Goal: Use online tool/utility: Utilize a website feature to perform a specific function

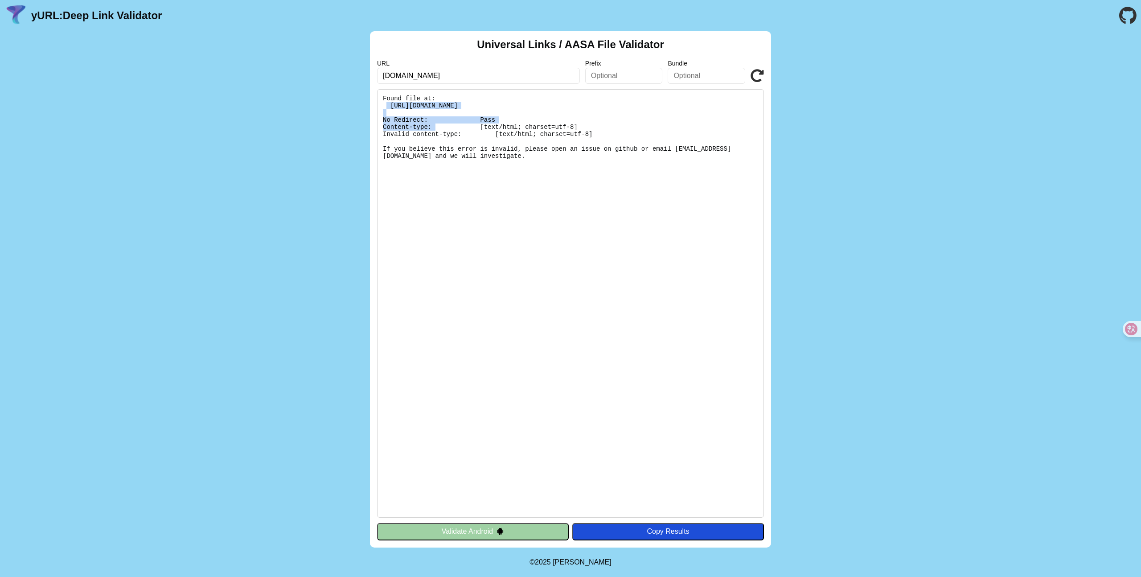
click at [388, 106] on pre "Found file at: [URL][DOMAIN_NAME] No Redirect: Pass Content-type: [text/html; c…" at bounding box center [570, 303] width 387 height 428
click at [545, 163] on pre "Found file at: https://huolala.cn/.well-known/apple-app-site-association No Red…" at bounding box center [570, 303] width 387 height 428
drag, startPoint x: 405, startPoint y: 148, endPoint x: 482, endPoint y: 159, distance: 78.0
click at [482, 159] on pre "Found file at: https://huolala.cn/.well-known/apple-app-site-association No Red…" at bounding box center [570, 303] width 387 height 428
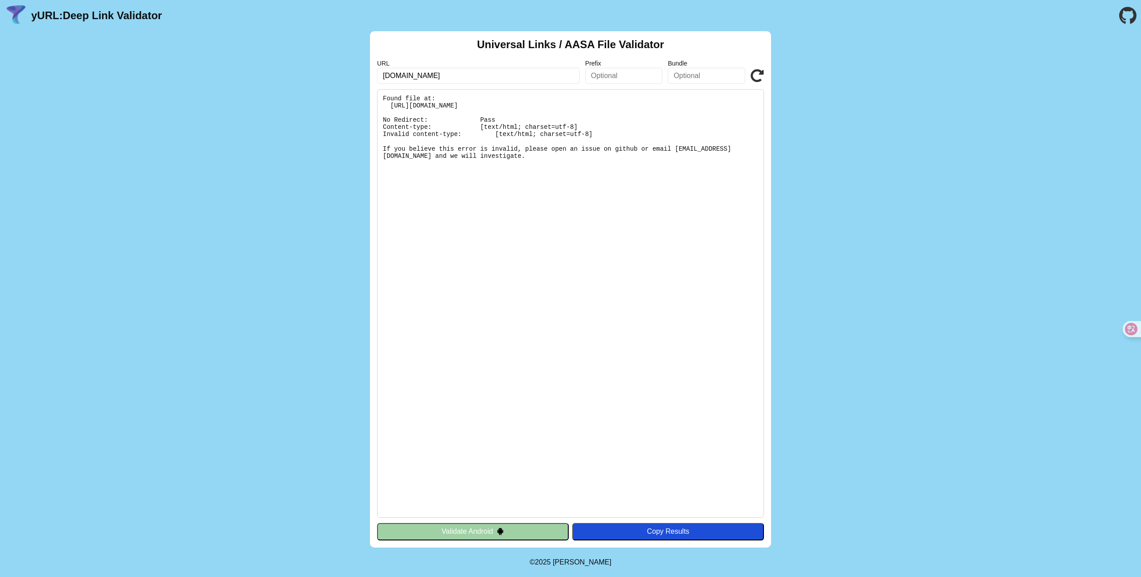
drag, startPoint x: 482, startPoint y: 159, endPoint x: 398, endPoint y: 128, distance: 89.3
click at [398, 128] on pre "Found file at: https://huolala.cn/.well-known/apple-app-site-association No Red…" at bounding box center [570, 303] width 387 height 428
drag, startPoint x: 430, startPoint y: 76, endPoint x: 287, endPoint y: 69, distance: 142.8
click at [288, 69] on div "Universal Links / AASA File Validator URL huolala.cn Prefix Bundle Validate Fou…" at bounding box center [570, 289] width 1141 height 516
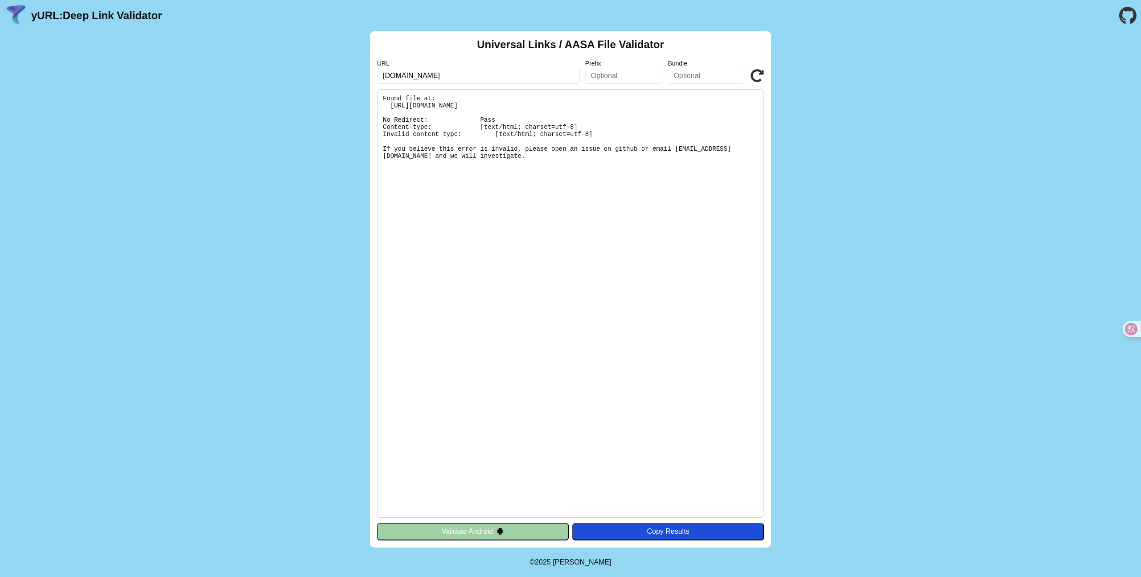
type input "mi.com"
click at [759, 77] on icon at bounding box center [757, 75] width 13 height 13
click at [857, 155] on div "Universal Links / AASA File Validator URL mi.com Prefix Bundle Validate Found f…" at bounding box center [570, 289] width 1141 height 516
click at [413, 80] on input "mi.com" at bounding box center [478, 76] width 203 height 16
click at [923, 185] on div "Universal Links / AASA File Validator URL [DOMAIN_NAME] Prefix Bundle Validate …" at bounding box center [570, 289] width 1141 height 516
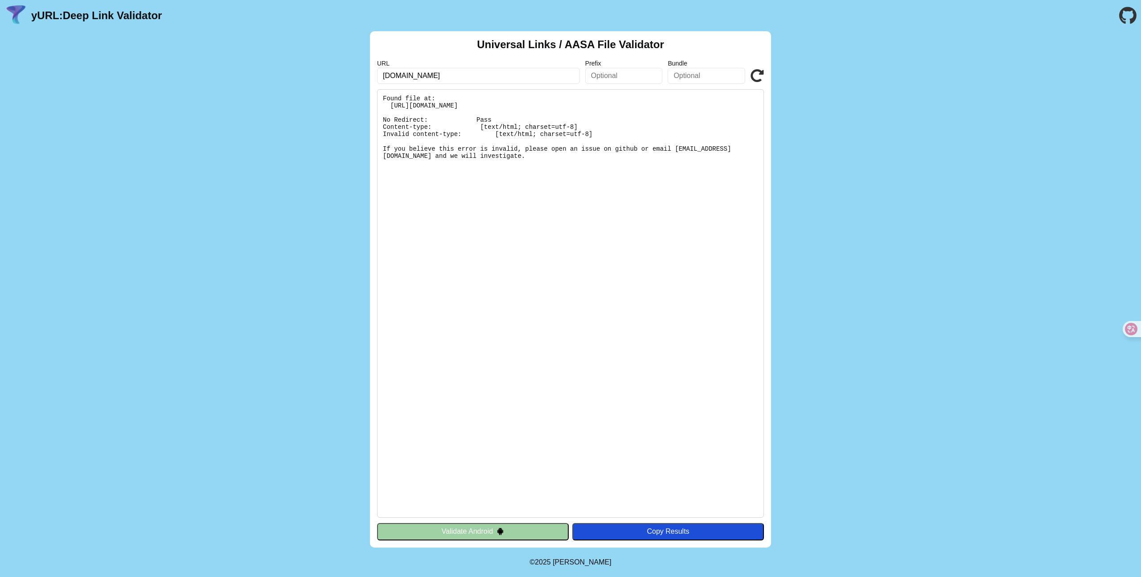
click at [424, 77] on input "[DOMAIN_NAME]" at bounding box center [478, 76] width 203 height 16
drag, startPoint x: 424, startPoint y: 77, endPoint x: 335, endPoint y: 62, distance: 90.8
click at [335, 62] on div "Universal Links / AASA File Validator URL [DOMAIN_NAME] Prefix Bundle Validate …" at bounding box center [570, 289] width 1141 height 516
click at [400, 74] on input "text" at bounding box center [478, 76] width 203 height 16
paste input "[URL][DOMAIN_NAME]"
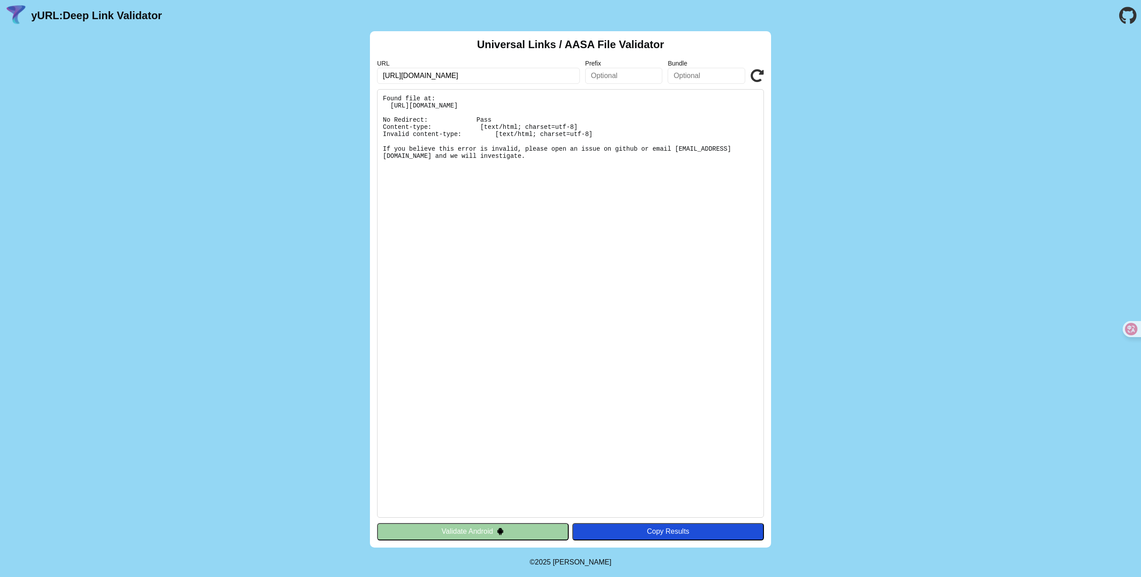
type input "[URL][DOMAIN_NAME]"
click at [755, 71] on icon at bounding box center [757, 75] width 13 height 13
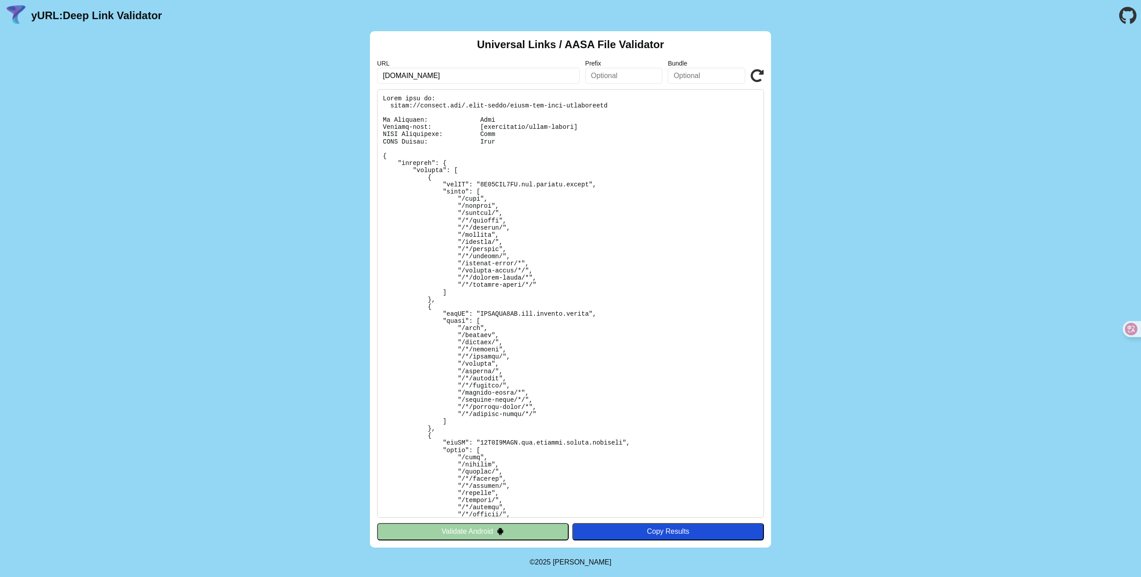
click at [631, 111] on pre at bounding box center [570, 303] width 387 height 428
drag, startPoint x: 623, startPoint y: 109, endPoint x: 389, endPoint y: 107, distance: 233.5
click at [389, 107] on pre at bounding box center [570, 303] width 387 height 428
copy pre "https://spotify.com/.well-known/apple-app-site-association"
click at [556, 152] on pre at bounding box center [570, 303] width 387 height 428
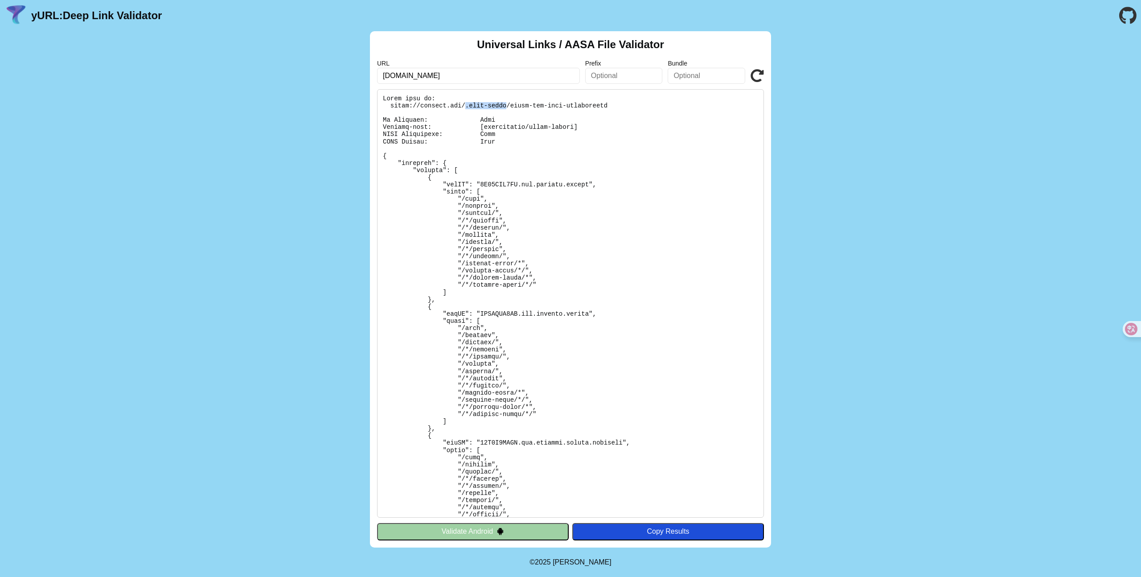
drag, startPoint x: 466, startPoint y: 107, endPoint x: 506, endPoint y: 107, distance: 40.1
click at [506, 107] on pre at bounding box center [570, 303] width 387 height 428
copy pre ".well-known"
click at [433, 77] on input "spotify.com" at bounding box center [478, 76] width 203 height 16
drag, startPoint x: 461, startPoint y: 106, endPoint x: 671, endPoint y: 107, distance: 209.5
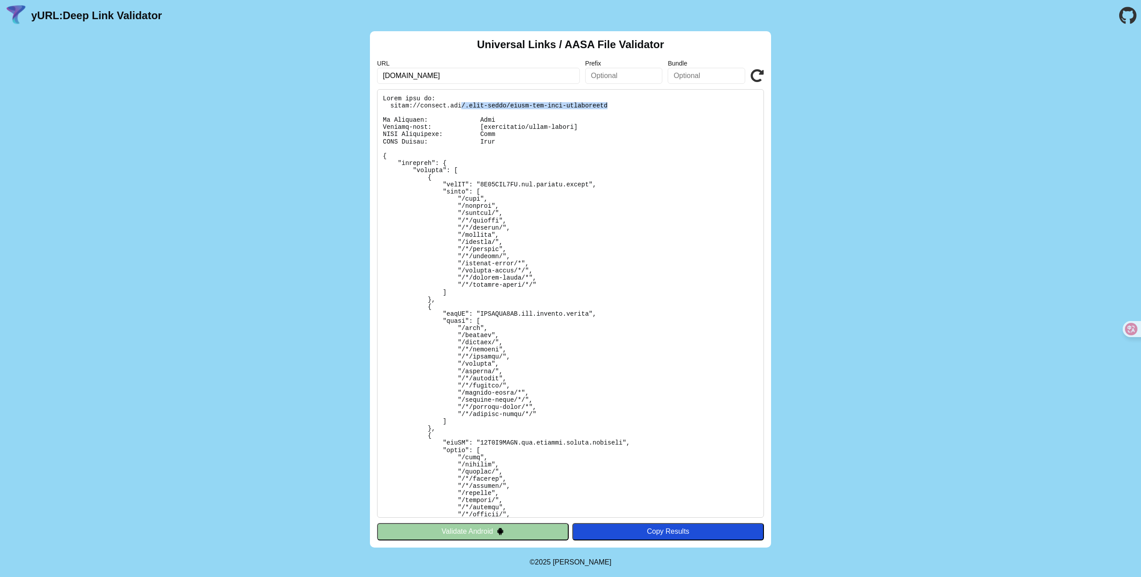
click at [671, 107] on pre at bounding box center [570, 303] width 387 height 428
click at [435, 82] on input "spotify.com" at bounding box center [478, 76] width 203 height 16
click at [657, 239] on pre at bounding box center [570, 303] width 387 height 428
click at [612, 107] on pre at bounding box center [570, 303] width 387 height 428
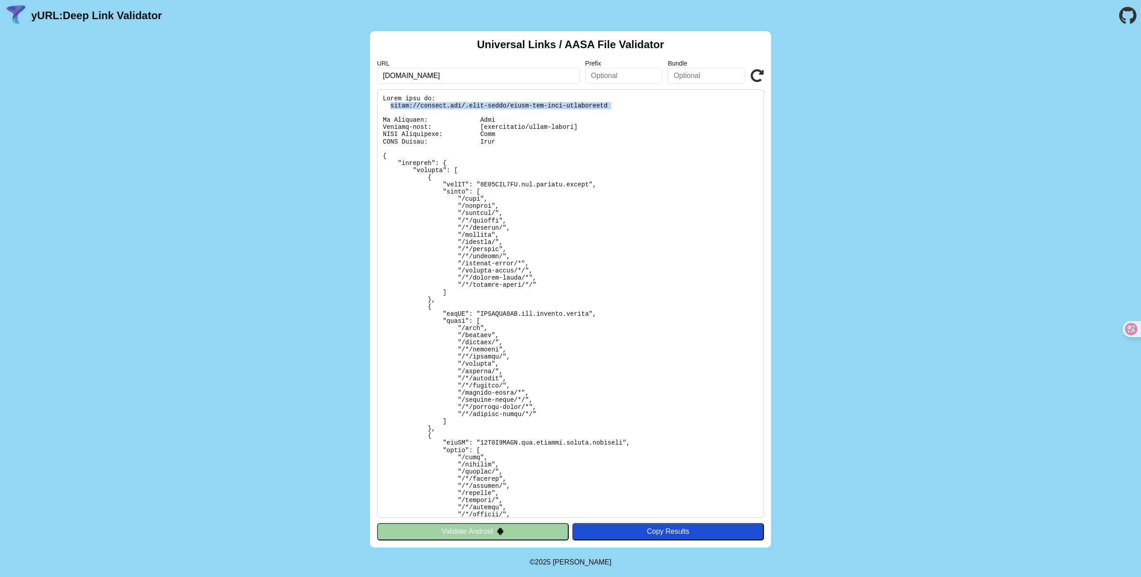
copy pre "https://spotify.com/.well-known/apple-app-site-association"
drag, startPoint x: 612, startPoint y: 107, endPoint x: 389, endPoint y: 107, distance: 223.3
click at [389, 107] on pre at bounding box center [570, 303] width 387 height 428
